Goal: Complete application form

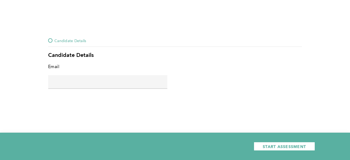
click at [50, 41] on div at bounding box center [50, 40] width 4 height 4
click at [69, 82] on input "text" at bounding box center [107, 81] width 119 height 13
type input "[EMAIL_ADDRESS][DOMAIN_NAME]"
click at [50, 41] on div at bounding box center [50, 40] width 4 height 4
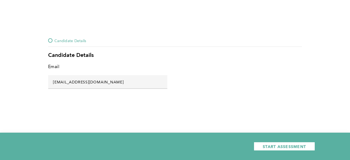
click at [50, 41] on div at bounding box center [50, 40] width 4 height 4
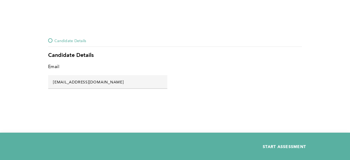
click at [274, 144] on span "START ASSESSMENT" at bounding box center [284, 146] width 43 height 5
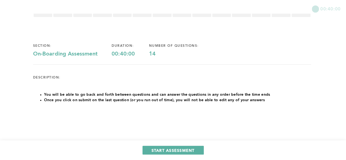
scroll to position [25, 0]
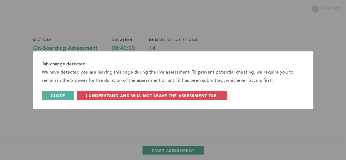
click at [55, 98] on span "Close" at bounding box center [58, 95] width 14 height 5
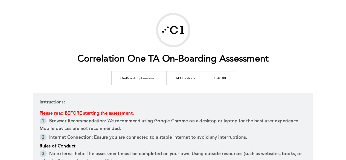
scroll to position [19, 0]
